Goal: Task Accomplishment & Management: Complete application form

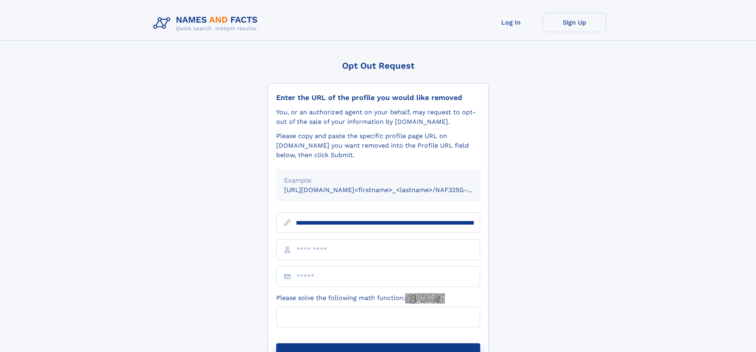
scroll to position [0, 94]
type input "**********"
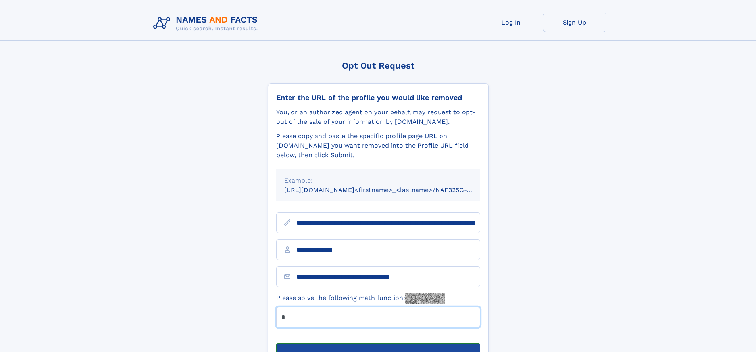
type input "*"
click at [378, 343] on button "Submit Opt Out Request" at bounding box center [378, 355] width 204 height 25
